Goal: Transaction & Acquisition: Purchase product/service

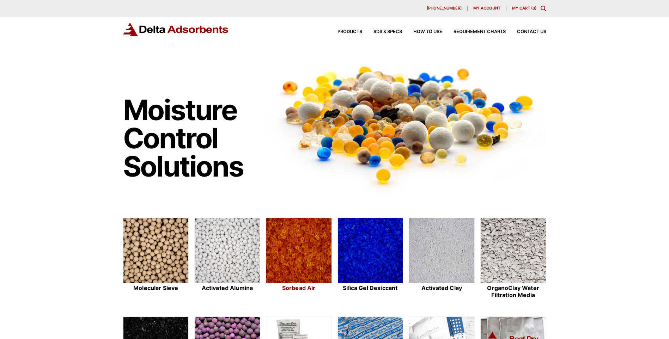
click at [281, 262] on img at bounding box center [298, 251] width 65 height 66
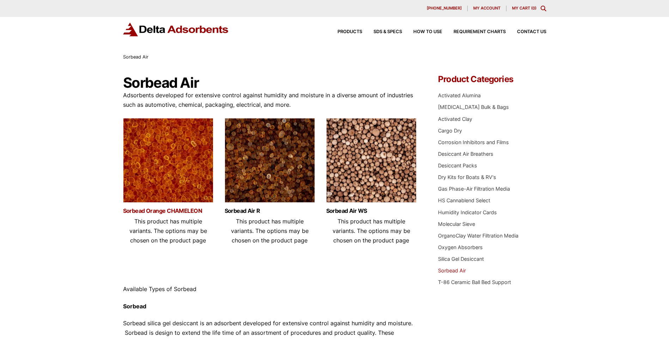
click at [167, 210] on link "Sorbead Orange CHAMELEON" at bounding box center [168, 211] width 90 height 6
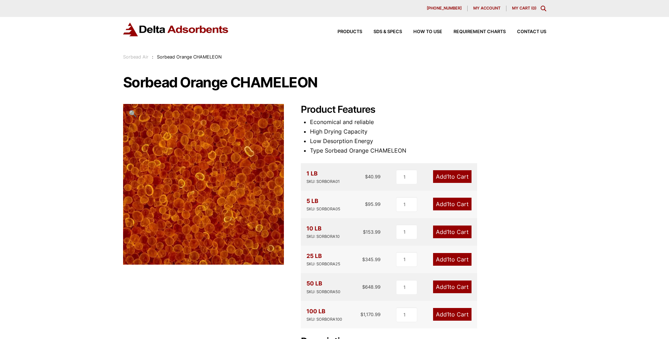
click at [444, 7] on span "[PHONE_NUMBER]" at bounding box center [443, 8] width 35 height 4
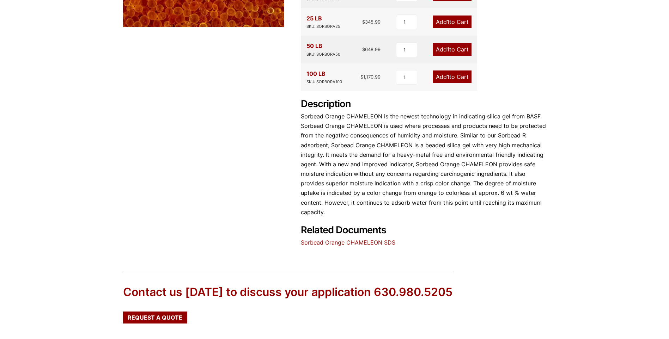
scroll to position [316, 0]
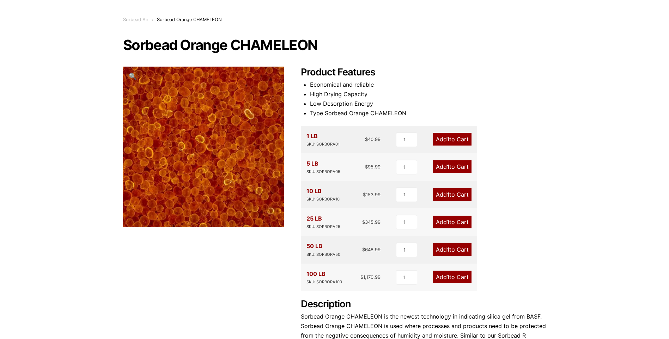
scroll to position [34, 0]
